Goal: Book appointment/travel/reservation

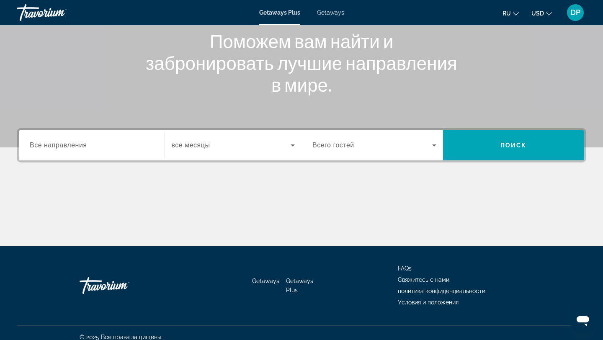
scroll to position [113, 0]
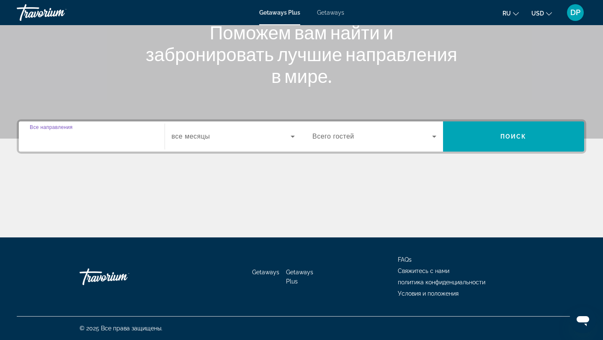
click at [111, 140] on input "Destination Все направления" at bounding box center [92, 137] width 124 height 10
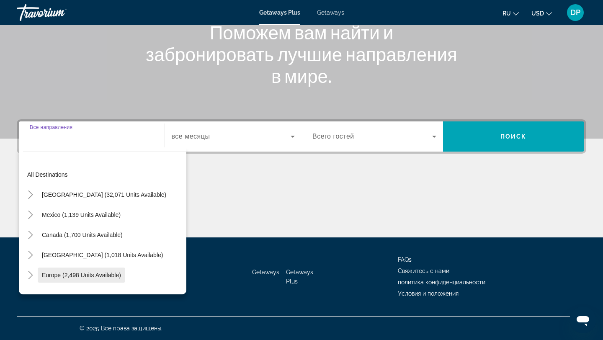
click at [106, 275] on span "Europe (2,498 units available)" at bounding box center [81, 275] width 79 height 7
type input "**********"
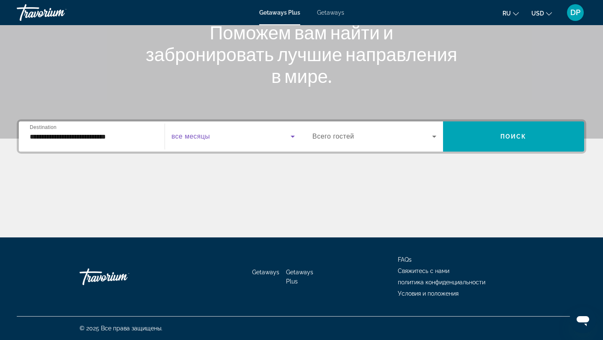
click at [224, 138] on span "Search widget" at bounding box center [231, 136] width 119 height 10
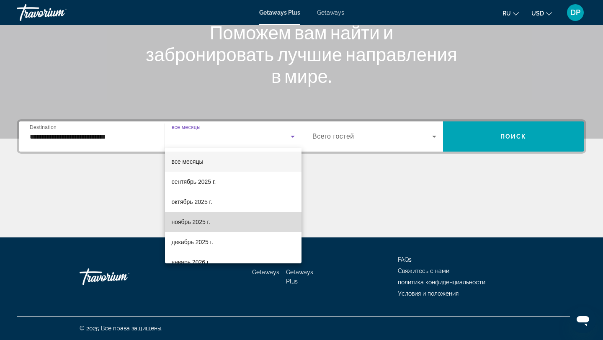
click at [226, 221] on mat-option "ноябрь 2025 г." at bounding box center [233, 222] width 137 height 20
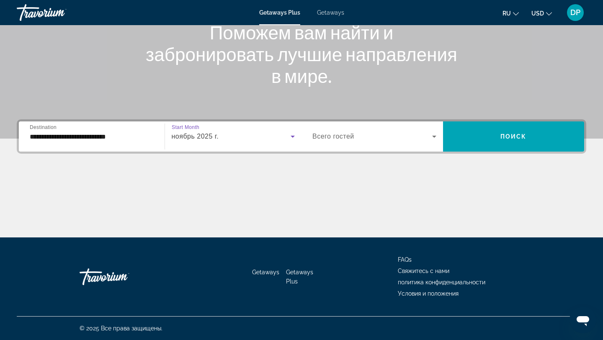
click at [374, 138] on span "Search widget" at bounding box center [372, 136] width 120 height 10
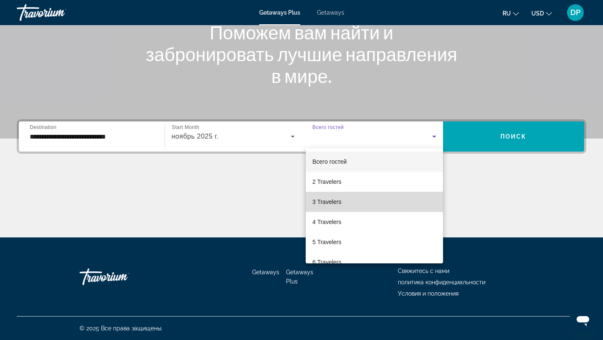
click at [365, 198] on mat-option "3 Travelers" at bounding box center [374, 202] width 137 height 20
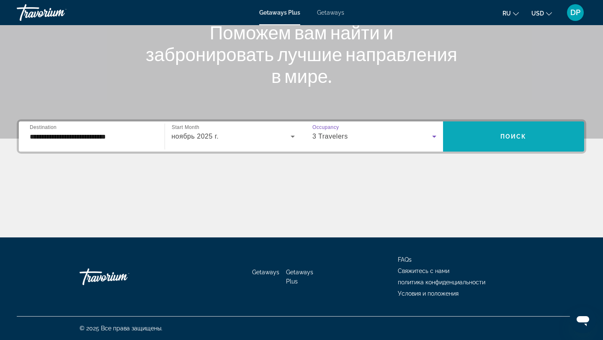
click at [511, 129] on span "Search widget" at bounding box center [513, 136] width 141 height 20
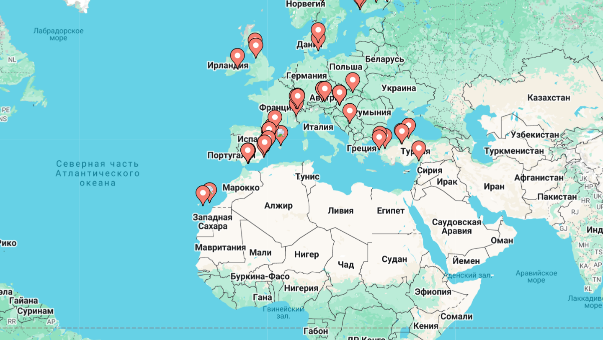
click at [414, 126] on image "Main content" at bounding box center [413, 124] width 5 height 5
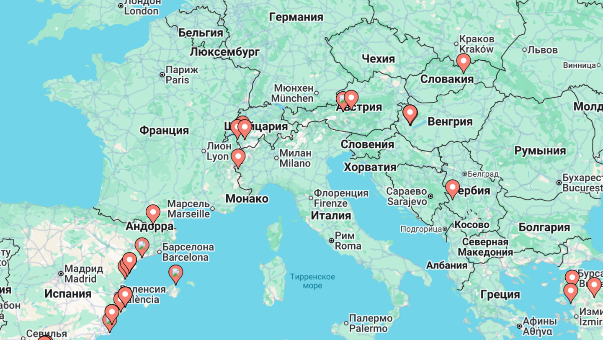
drag, startPoint x: 400, startPoint y: 166, endPoint x: 555, endPoint y: 126, distance: 159.6
click at [555, 126] on div "Чтобы активировать перетаскивание с помощью клавиатуры, нажмите Alt + Ввод. Пос…" at bounding box center [301, 184] width 569 height 251
click at [356, 162] on image "Main content" at bounding box center [356, 161] width 5 height 5
type input "**********"
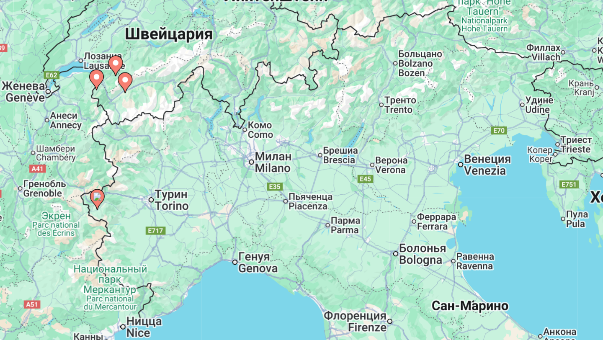
drag, startPoint x: 372, startPoint y: 204, endPoint x: 347, endPoint y: 212, distance: 25.5
click at [347, 212] on div "Чтобы активировать перетаскивание с помощью клавиатуры, нажмите Alt + Ввод. Пос…" at bounding box center [301, 184] width 569 height 251
click at [275, 184] on image "Main content" at bounding box center [276, 184] width 5 height 5
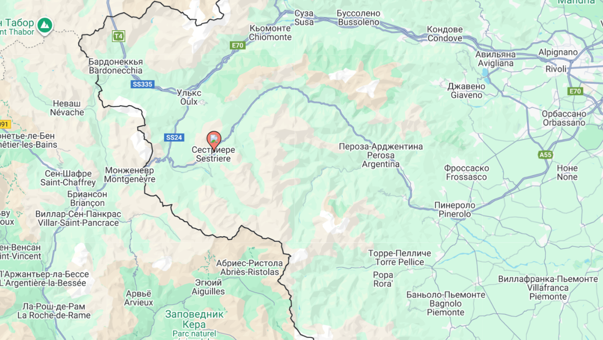
drag, startPoint x: 293, startPoint y: 200, endPoint x: 539, endPoint y: 110, distance: 261.3
click at [539, 110] on div "Чтобы активировать перетаскивание с помощью клавиатуры, нажмите Alt + Ввод. Пос…" at bounding box center [301, 184] width 569 height 251
click at [342, 151] on image "Main content" at bounding box center [342, 151] width 5 height 5
click at [342, 151] on div "Чтобы активировать перетаскивание с помощью клавиатуры, нажмите Alt + Ввод. Пос…" at bounding box center [301, 184] width 569 height 251
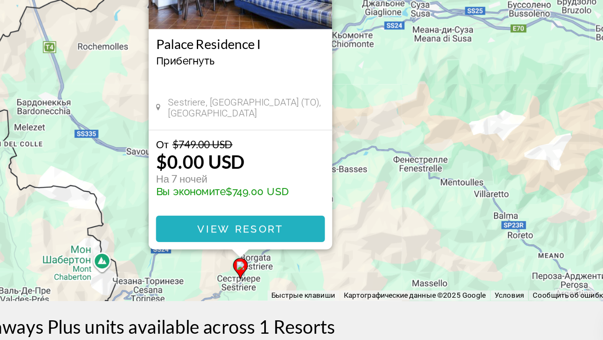
click at [355, 269] on span "View Resort" at bounding box center [357, 268] width 49 height 7
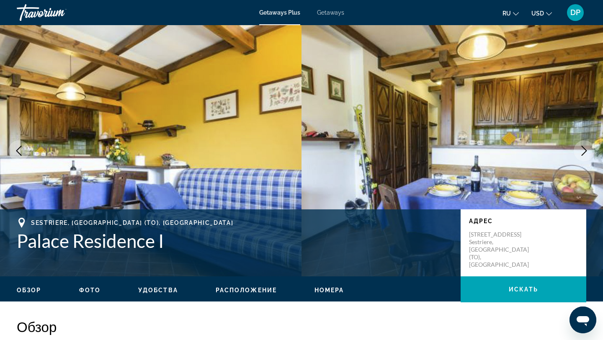
click at [330, 12] on span "Getaways" at bounding box center [330, 12] width 27 height 7
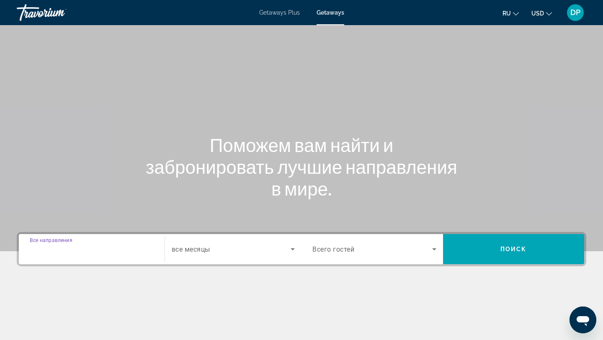
click at [97, 247] on input "Destination Все направления" at bounding box center [92, 249] width 124 height 10
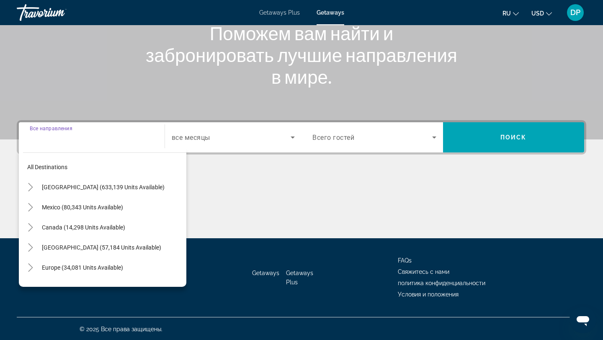
scroll to position [113, 0]
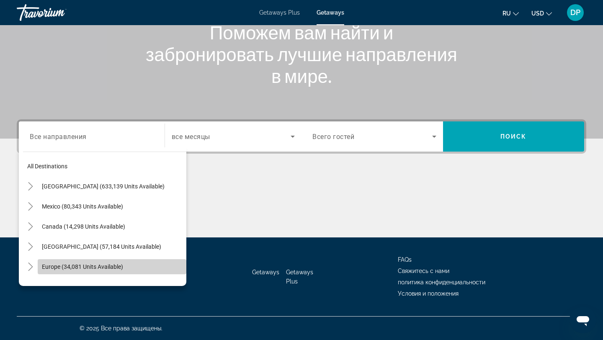
click at [108, 264] on span "Europe (34,081 units available)" at bounding box center [82, 266] width 81 height 7
type input "**********"
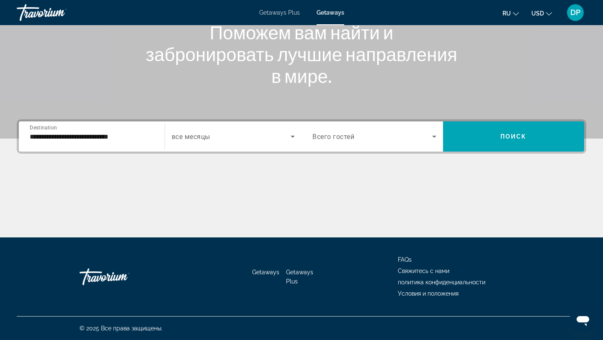
click at [211, 143] on div "Search widget" at bounding box center [233, 136] width 123 height 23
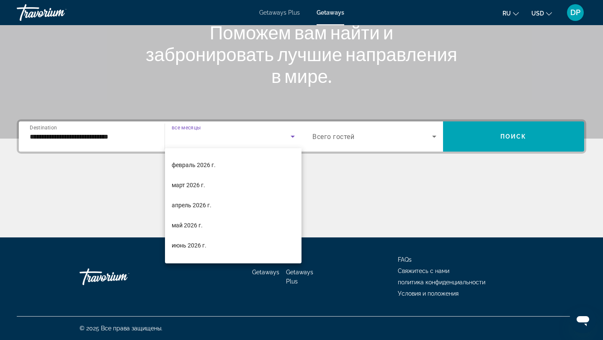
scroll to position [118, 0]
click at [218, 201] on mat-option "апрель 2026 г." at bounding box center [233, 204] width 137 height 20
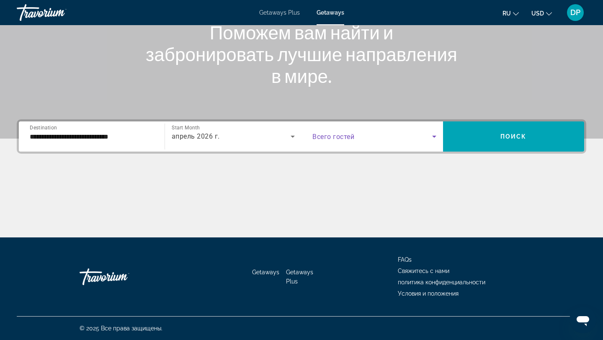
click at [349, 131] on span "Search widget" at bounding box center [372, 136] width 120 height 10
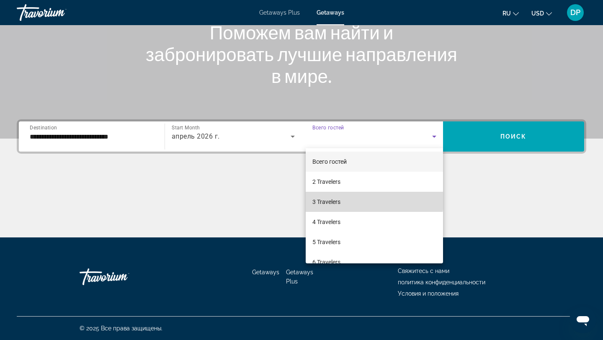
click at [354, 200] on mat-option "3 Travelers" at bounding box center [374, 202] width 137 height 20
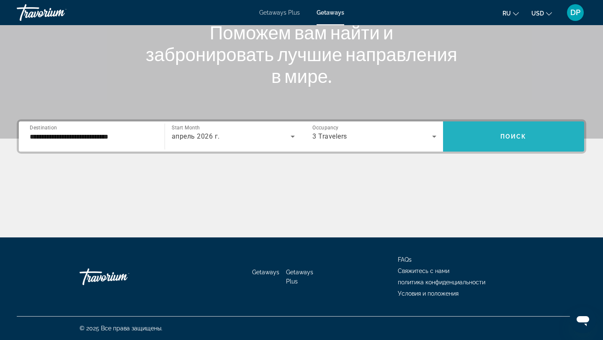
click at [483, 144] on span "Search widget" at bounding box center [513, 136] width 141 height 20
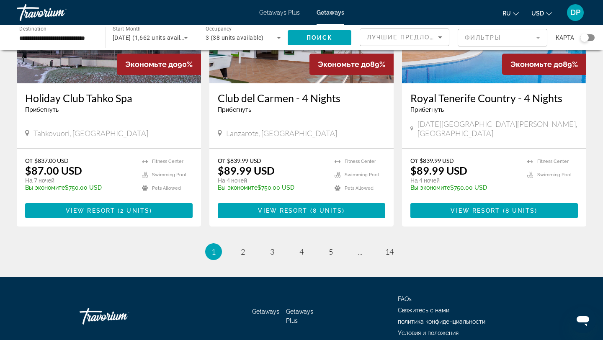
scroll to position [1027, 0]
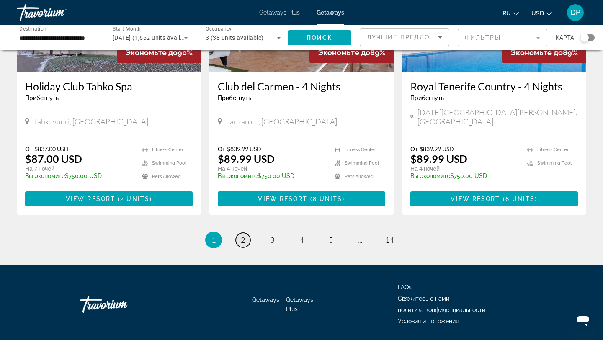
click at [244, 235] on span "2" at bounding box center [243, 239] width 4 height 9
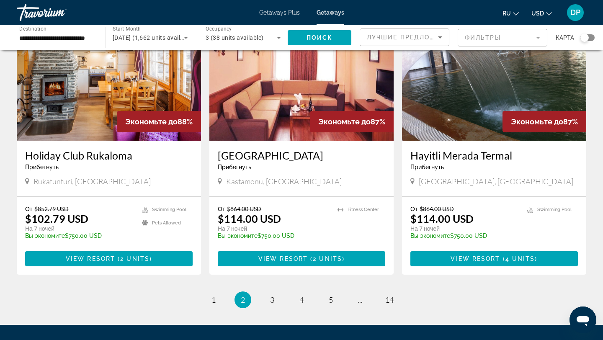
scroll to position [966, 0]
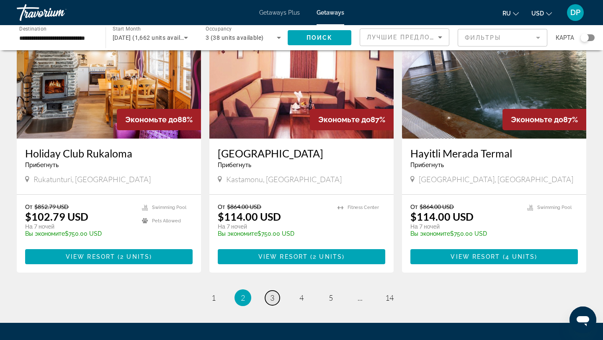
click at [273, 293] on span "3" at bounding box center [272, 297] width 4 height 9
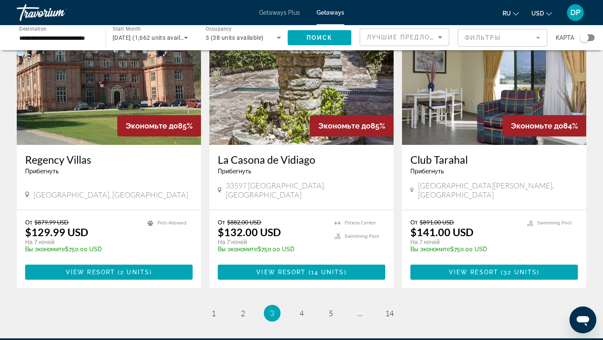
scroll to position [960, 0]
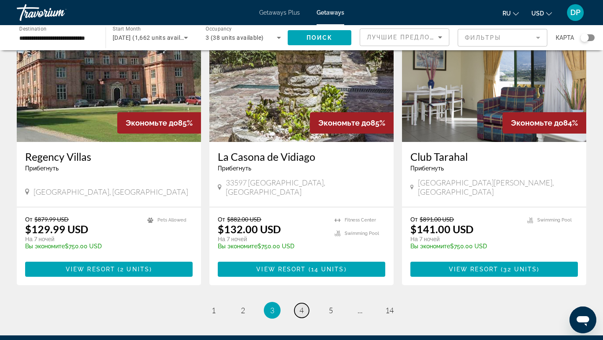
click at [303, 303] on link "page 4" at bounding box center [301, 310] width 15 height 15
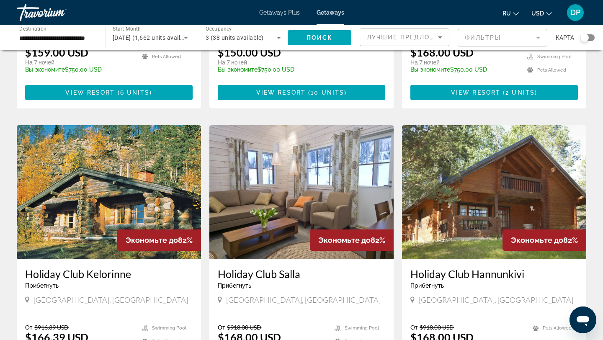
scroll to position [827, 0]
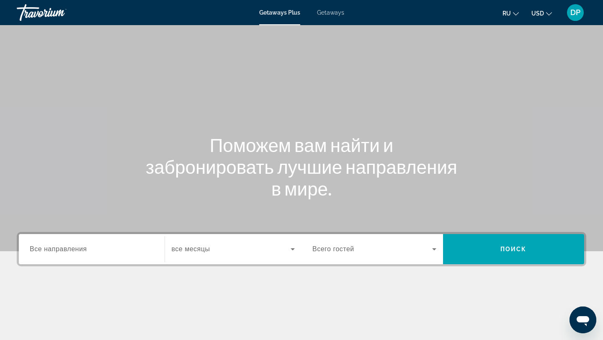
click at [126, 247] on input "Destination Все направления" at bounding box center [92, 249] width 124 height 10
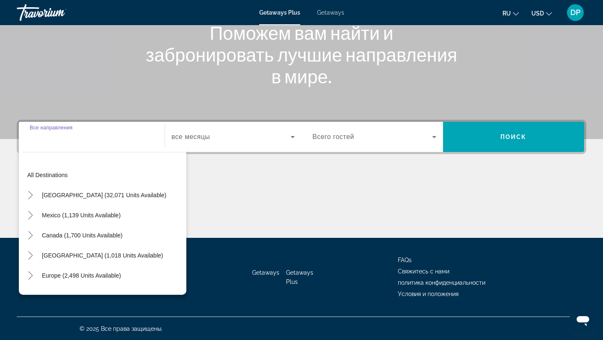
scroll to position [113, 0]
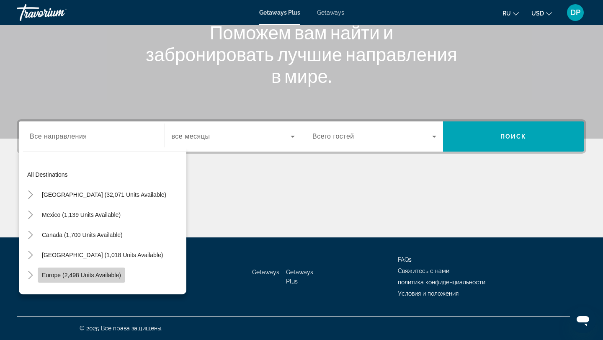
click at [103, 274] on span "Europe (2,498 units available)" at bounding box center [81, 275] width 79 height 7
type input "**********"
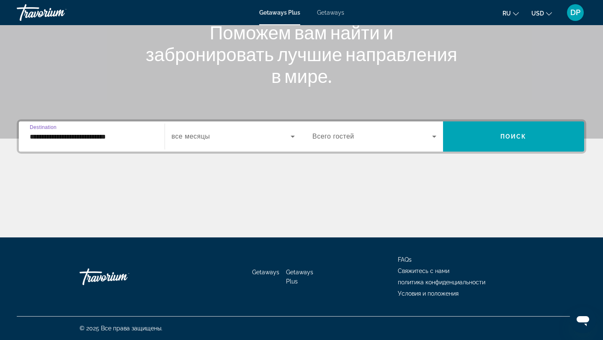
click at [217, 136] on span "Search widget" at bounding box center [231, 136] width 119 height 10
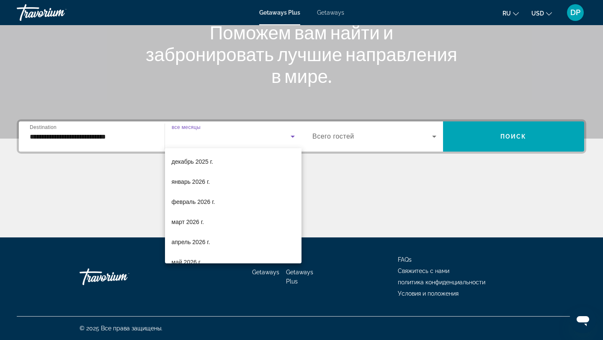
scroll to position [0, 0]
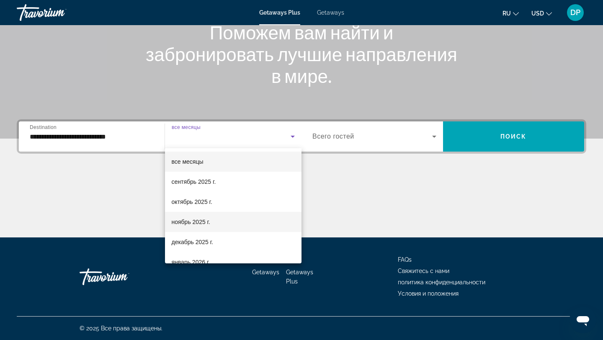
click at [229, 224] on mat-option "ноябрь 2025 г." at bounding box center [233, 222] width 137 height 20
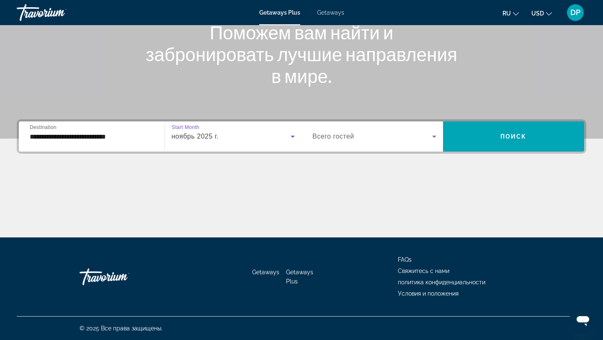
click at [386, 134] on span "Search widget" at bounding box center [372, 136] width 120 height 10
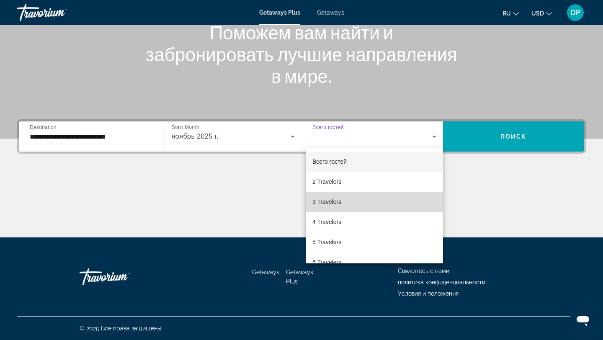
click at [369, 198] on mat-option "3 Travelers" at bounding box center [374, 202] width 137 height 20
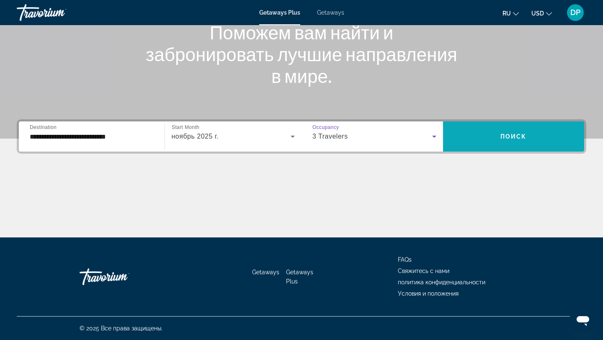
click at [501, 132] on span "Search widget" at bounding box center [513, 136] width 141 height 20
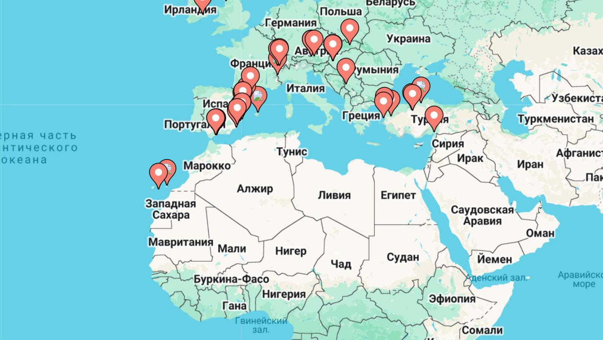
click at [419, 135] on image "Main content" at bounding box center [419, 135] width 5 height 5
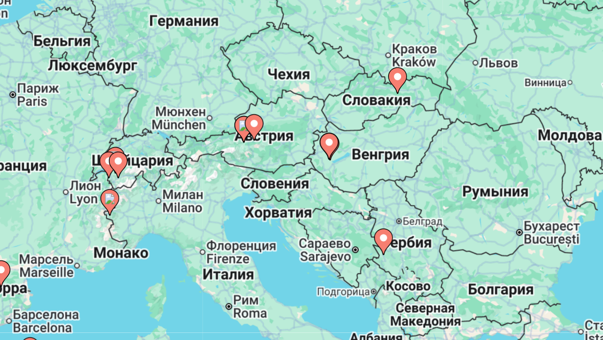
drag, startPoint x: 399, startPoint y: 166, endPoint x: 535, endPoint y: 201, distance: 140.5
click at [535, 201] on div "Чтобы активировать перетаскивание с помощью клавиатуры, нажмите Alt + Ввод. Пос…" at bounding box center [301, 184] width 569 height 251
click at [412, 169] on image "Main content" at bounding box center [412, 168] width 5 height 5
type input "**********"
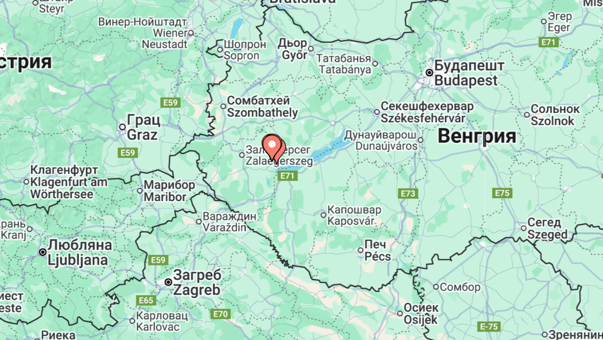
drag, startPoint x: 410, startPoint y: 183, endPoint x: 497, endPoint y: 176, distance: 86.9
click at [497, 176] on div "Чтобы активировать перетаскивание с помощью клавиатуры, нажмите Alt + Ввод. Пос…" at bounding box center [301, 184] width 569 height 251
click at [386, 170] on image "Main content" at bounding box center [386, 169] width 5 height 5
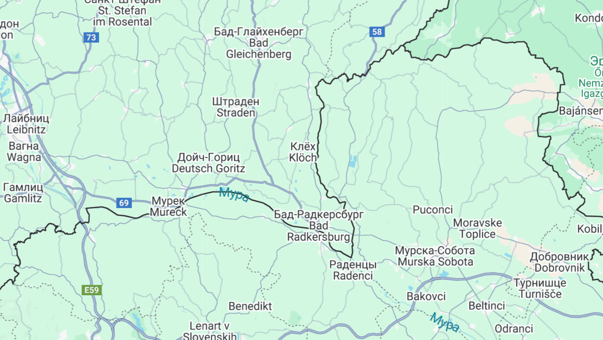
drag, startPoint x: 479, startPoint y: 184, endPoint x: 265, endPoint y: 214, distance: 215.5
click at [265, 214] on div "Main content" at bounding box center [301, 184] width 569 height 251
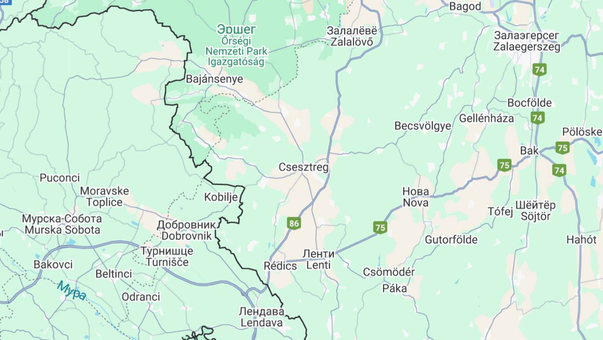
drag, startPoint x: 434, startPoint y: 185, endPoint x: 265, endPoint y: 172, distance: 168.8
click at [265, 172] on div "Main content" at bounding box center [301, 184] width 569 height 251
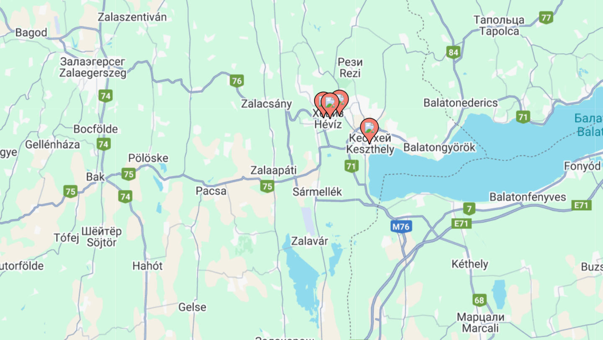
drag, startPoint x: 461, startPoint y: 166, endPoint x: 265, endPoint y: 178, distance: 195.9
click at [265, 178] on div "Чтобы активировать перетаскивание с помощью клавиатуры, нажмите Alt + Ввод. Пос…" at bounding box center [301, 184] width 569 height 251
click at [414, 151] on image "Main content" at bounding box center [412, 150] width 5 height 5
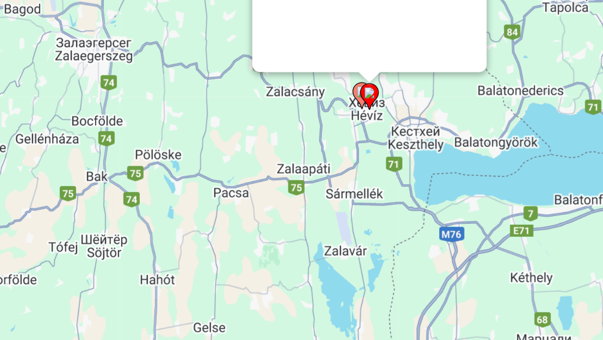
click at [414, 151] on div "Чтобы активировать перетаскивание с помощью клавиатуры, нажмите Alt + Ввод. Пос…" at bounding box center [301, 184] width 569 height 251
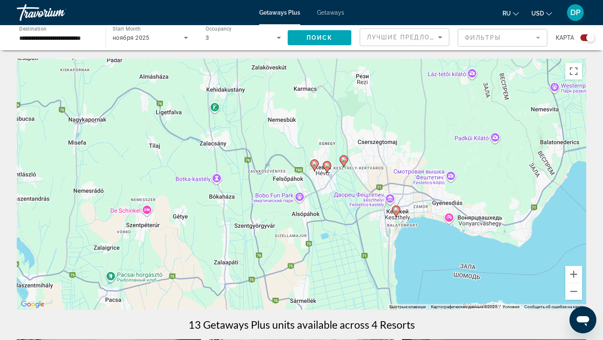
drag, startPoint x: 475, startPoint y: 223, endPoint x: 238, endPoint y: 82, distance: 275.7
click at [238, 82] on div "Чтобы активировать перетаскивание с помощью клавиатуры, нажмите Alt + Ввод. Пос…" at bounding box center [301, 184] width 569 height 251
click at [327, 167] on image "Main content" at bounding box center [326, 165] width 5 height 5
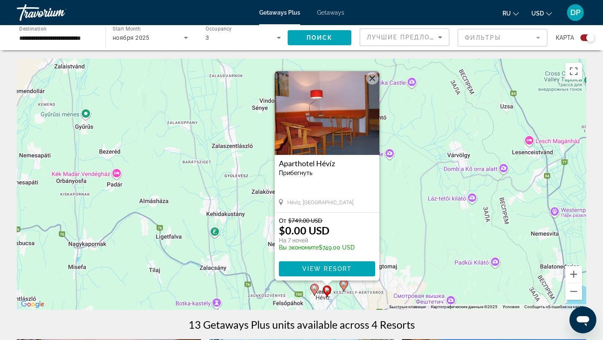
click at [421, 201] on div "Чтобы активировать перетаскивание с помощью клавиатуры, нажмите Alt + Ввод. Пос…" at bounding box center [301, 184] width 569 height 251
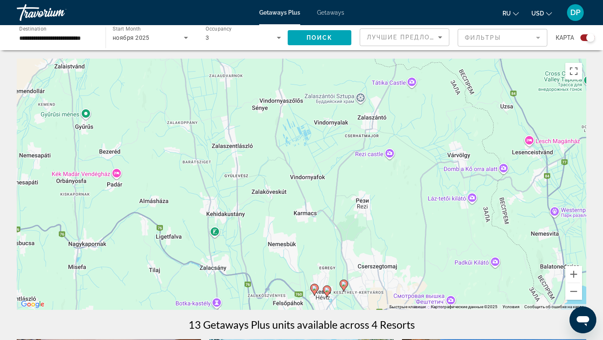
click at [314, 291] on icon "Main content" at bounding box center [315, 289] width 8 height 11
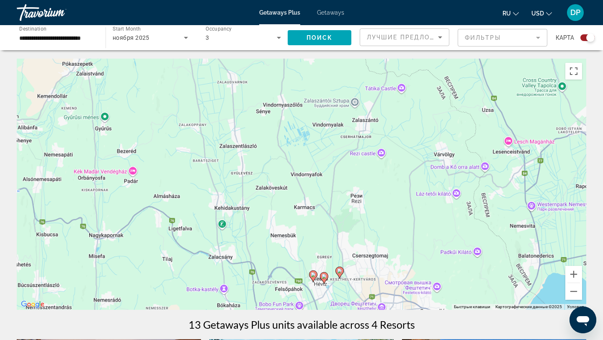
click at [314, 291] on div "Чтобы активировать перетаскивание с помощью клавиатуры, нажмите Alt + Ввод. Пос…" at bounding box center [301, 184] width 569 height 251
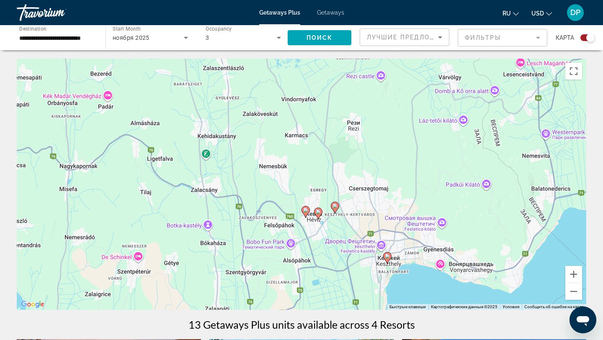
click at [306, 208] on image "Main content" at bounding box center [305, 210] width 5 height 5
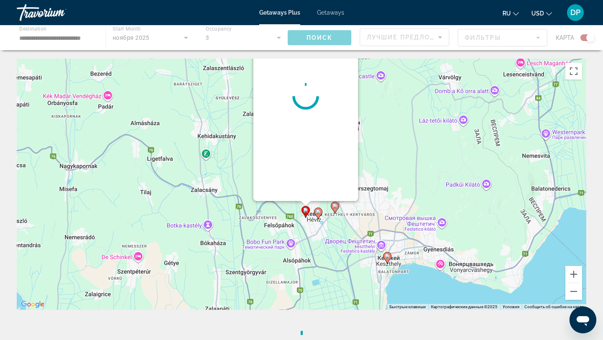
click at [306, 184] on div "Чтобы активировать перетаскивание с помощью клавиатуры, нажмите Alt + Ввод. Пос…" at bounding box center [585, 184] width 569 height 0
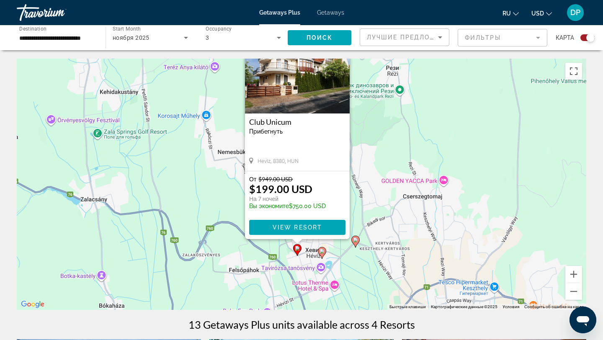
drag, startPoint x: 391, startPoint y: 183, endPoint x: 382, endPoint y: 199, distance: 18.5
click at [382, 199] on div "Чтобы активировать перетаскивание с помощью клавиатуры, нажмите Alt + Ввод. Пос…" at bounding box center [301, 184] width 569 height 251
click at [355, 243] on icon "Main content" at bounding box center [356, 241] width 8 height 11
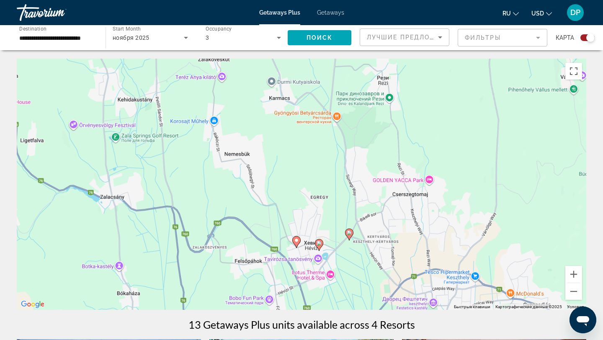
click at [355, 243] on div "Чтобы активировать перетаскивание с помощью клавиатуры, нажмите Alt + Ввод. Пос…" at bounding box center [301, 184] width 569 height 251
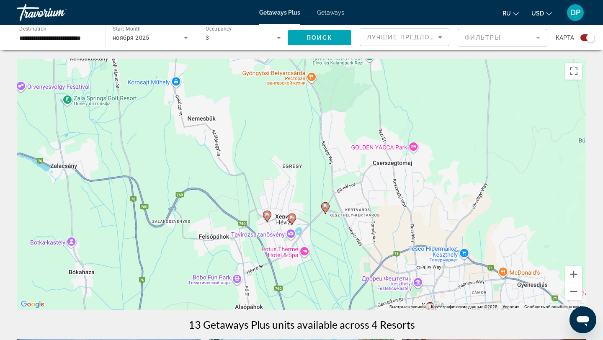
click at [323, 207] on image "Main content" at bounding box center [325, 206] width 5 height 5
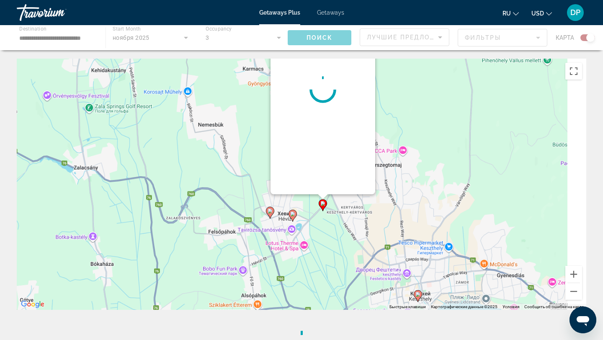
click at [323, 207] on div "Чтобы активировать перетаскивание с помощью клавиатуры, нажмите Alt + Ввод. Пос…" at bounding box center [301, 184] width 569 height 251
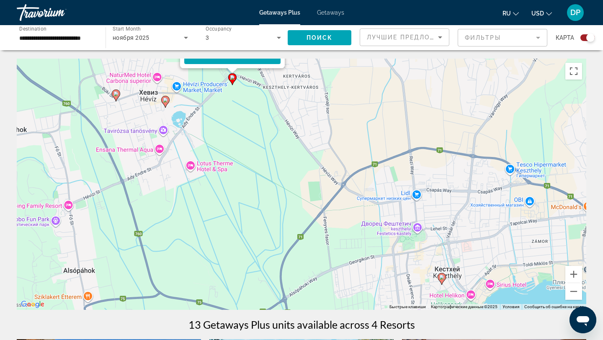
drag, startPoint x: 417, startPoint y: 239, endPoint x: 340, endPoint y: 26, distance: 226.6
click at [442, 278] on image "Main content" at bounding box center [441, 277] width 5 height 5
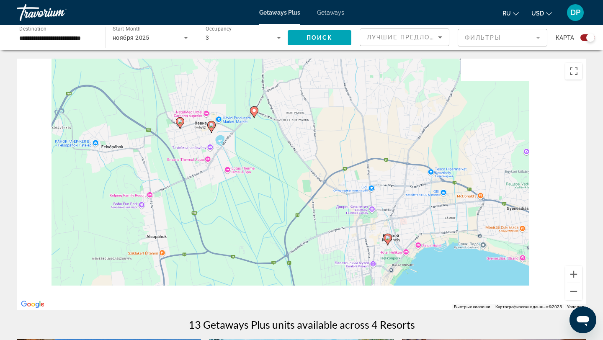
click at [442, 278] on div "Чтобы активировать перетаскивание с помощью клавиатуры, нажмите Alt + Ввод. Пос…" at bounding box center [301, 184] width 569 height 251
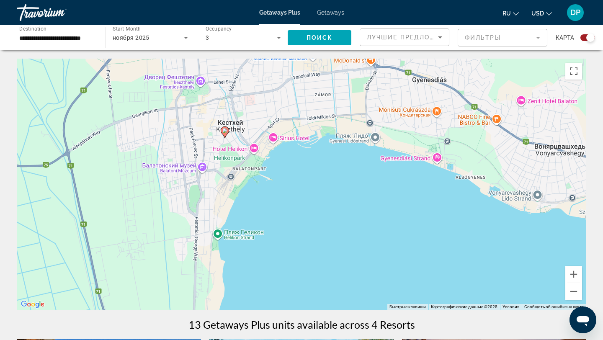
click at [224, 130] on image "Main content" at bounding box center [224, 130] width 5 height 5
click at [224, 130] on div "Чтобы активировать перетаскивание с помощью клавиатуры, нажмите Alt + Ввод. Пос…" at bounding box center [301, 184] width 569 height 251
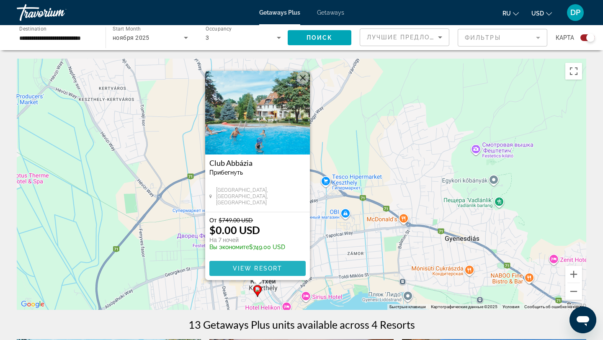
click at [263, 267] on span "View Resort" at bounding box center [257, 268] width 49 height 7
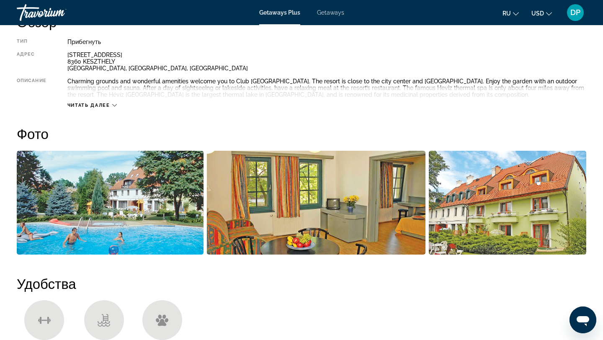
scroll to position [304, 0]
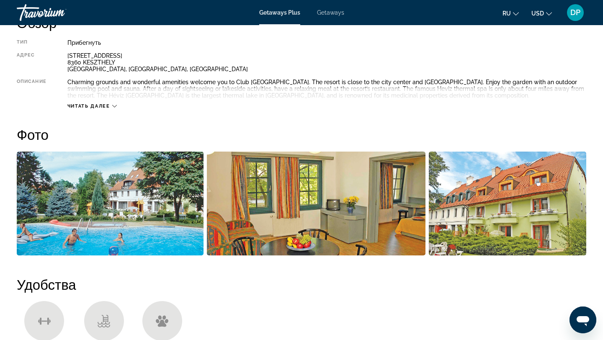
click at [113, 105] on icon "Main content" at bounding box center [114, 106] width 5 height 3
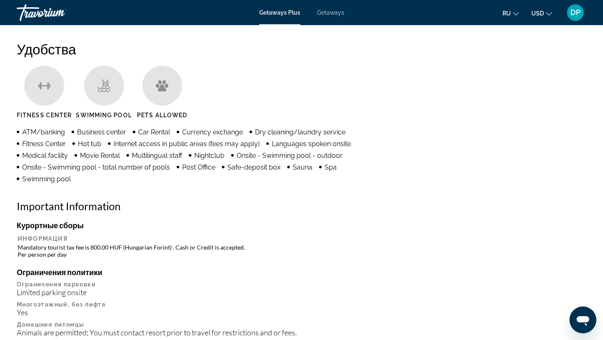
scroll to position [541, 0]
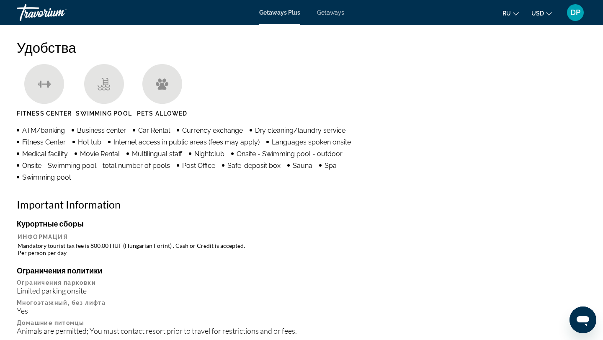
click at [511, 12] on button "ru English Español Français Italiano Português русский" at bounding box center [510, 13] width 16 height 12
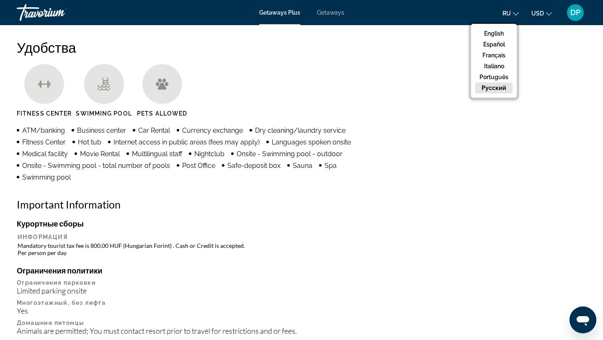
click at [506, 87] on button "русский" at bounding box center [493, 87] width 37 height 11
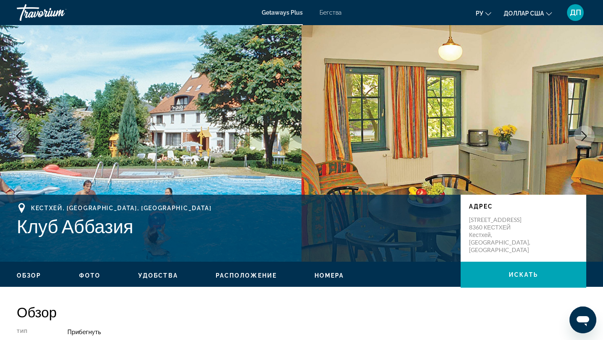
scroll to position [0, 0]
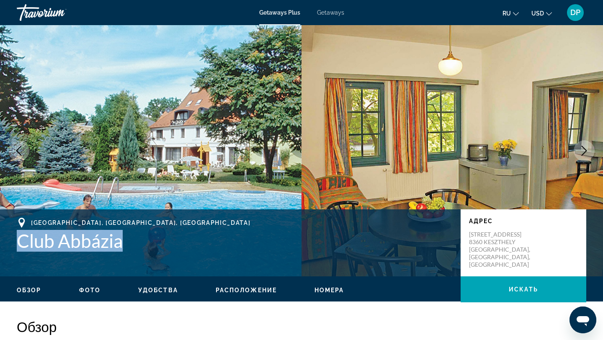
drag, startPoint x: 18, startPoint y: 243, endPoint x: 124, endPoint y: 243, distance: 106.3
click at [124, 243] on h1 "Club Abbázia" at bounding box center [234, 241] width 435 height 22
copy h1 "Club Abbázia"
